Goal: Find specific page/section: Find specific page/section

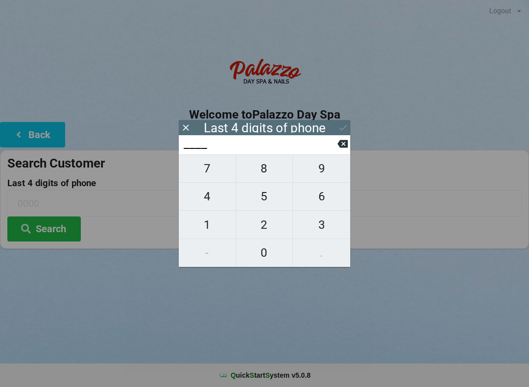
click at [269, 169] on span "8" at bounding box center [264, 168] width 57 height 21
type input "8___"
click at [269, 168] on span "8" at bounding box center [264, 168] width 57 height 21
type input "88__"
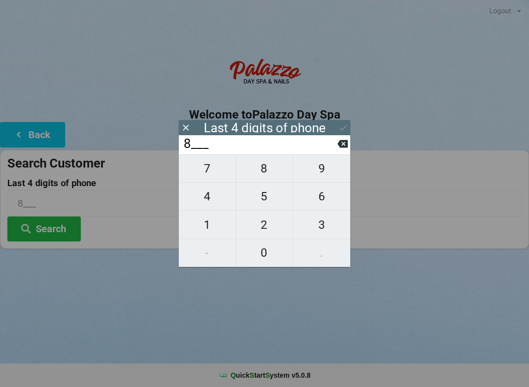
type input "88__"
click at [216, 227] on span "1" at bounding box center [207, 225] width 57 height 21
type input "881_"
click at [334, 196] on span "6" at bounding box center [321, 196] width 57 height 21
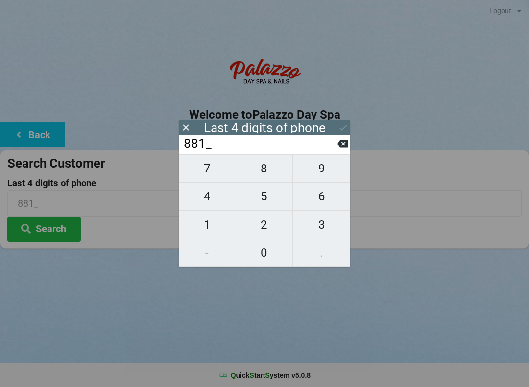
type input "8816"
click at [67, 228] on button "Search" at bounding box center [43, 228] width 73 height 25
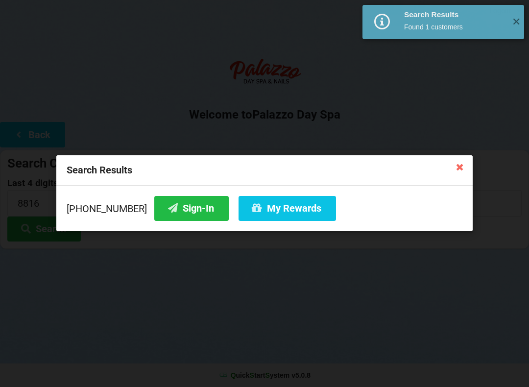
click at [291, 215] on button "My Rewards" at bounding box center [287, 208] width 97 height 25
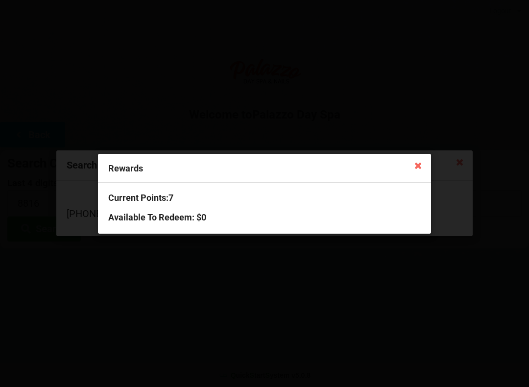
click at [506, 191] on div "Rewards Current Points: 7 Available To Redeem : $0" at bounding box center [264, 193] width 529 height 387
